Goal: Task Accomplishment & Management: Use online tool/utility

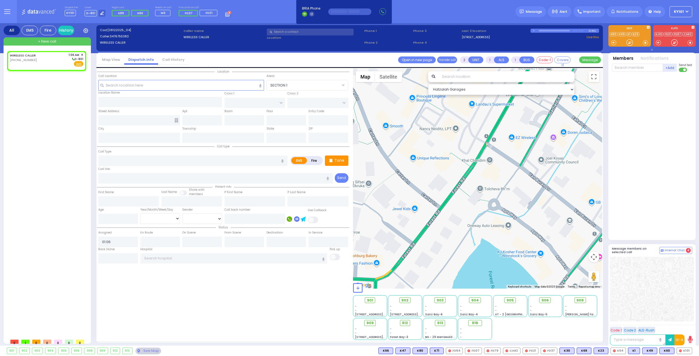
select select
click at [174, 59] on link "Call History" at bounding box center [173, 59] width 31 height 5
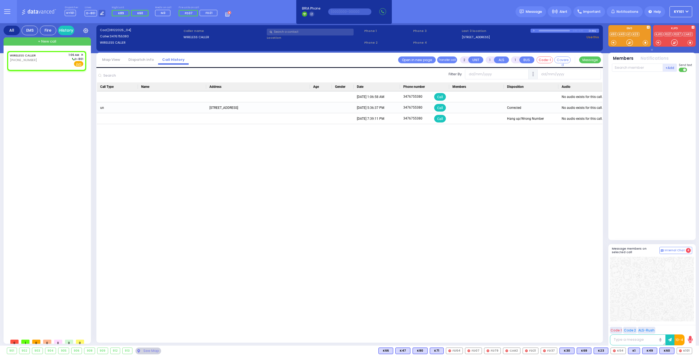
click at [144, 59] on link "Dispatch info" at bounding box center [141, 59] width 34 height 5
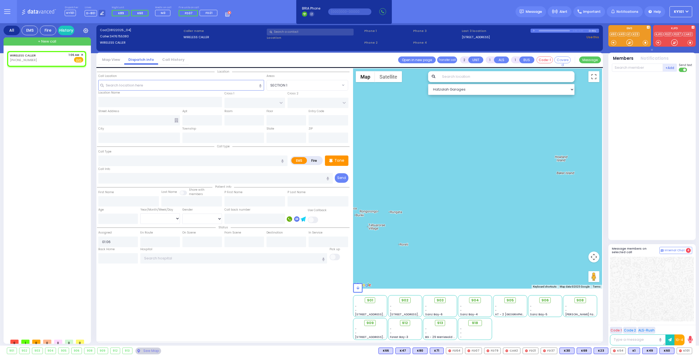
select select
radio input "true"
select select
select select "Hatzalah Garages"
click at [81, 54] on span "✕" at bounding box center [82, 55] width 2 height 5
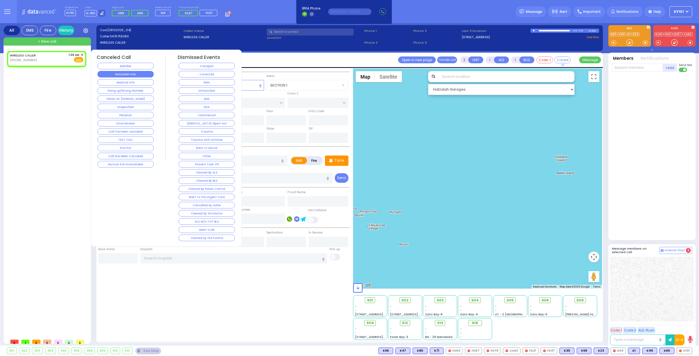
click at [136, 75] on button "Hatzalah Info" at bounding box center [126, 74] width 56 height 7
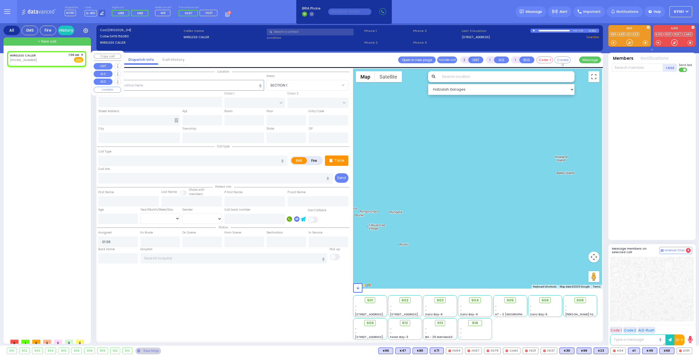
select select
radio input "true"
select select
